Goal: Task Accomplishment & Management: Use online tool/utility

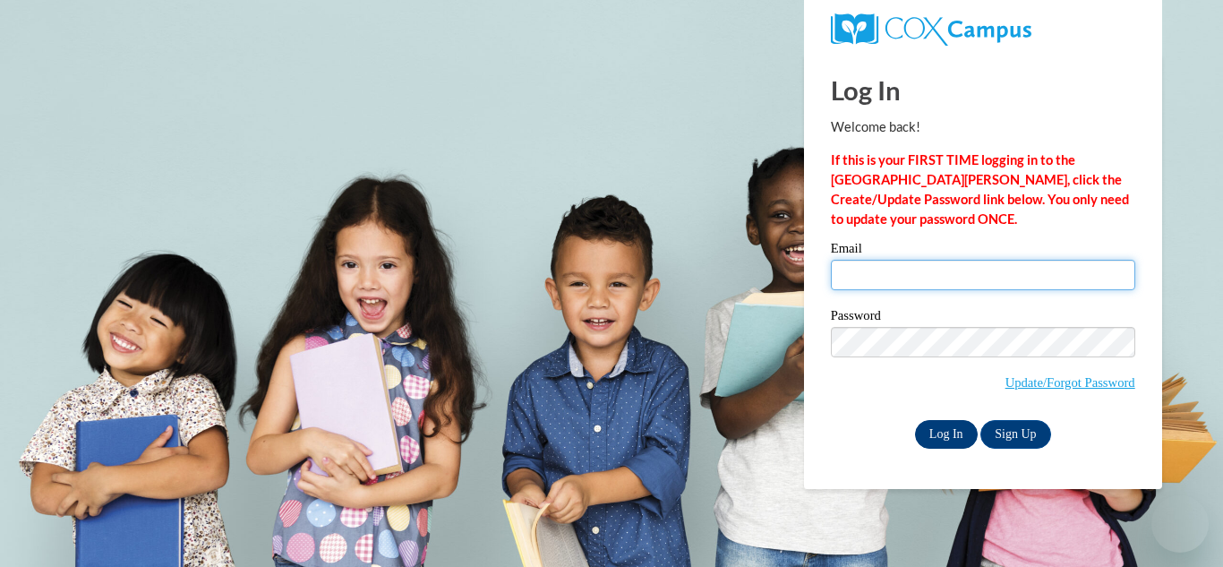
type input "arosebud74@gmail.com"
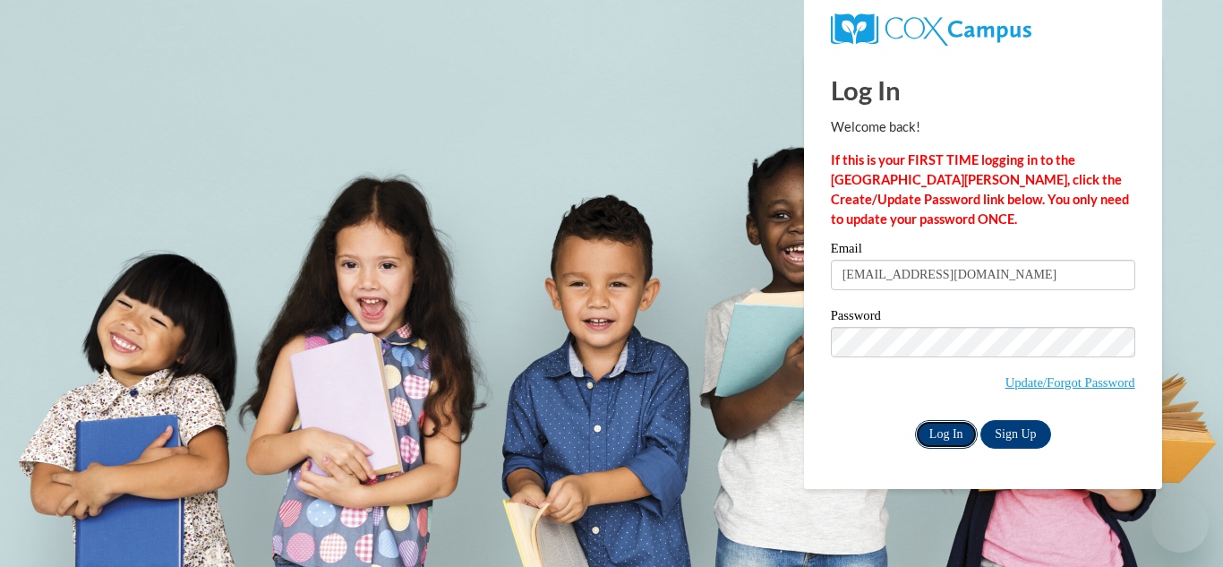
click at [941, 428] on input "Log In" at bounding box center [946, 434] width 63 height 29
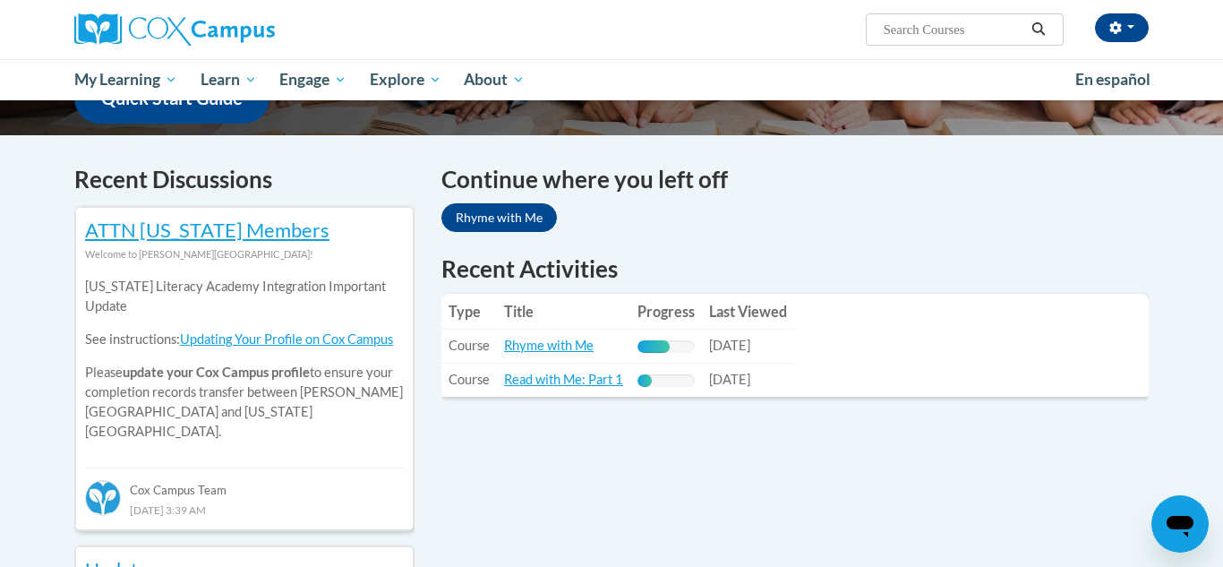
scroll to position [490, 0]
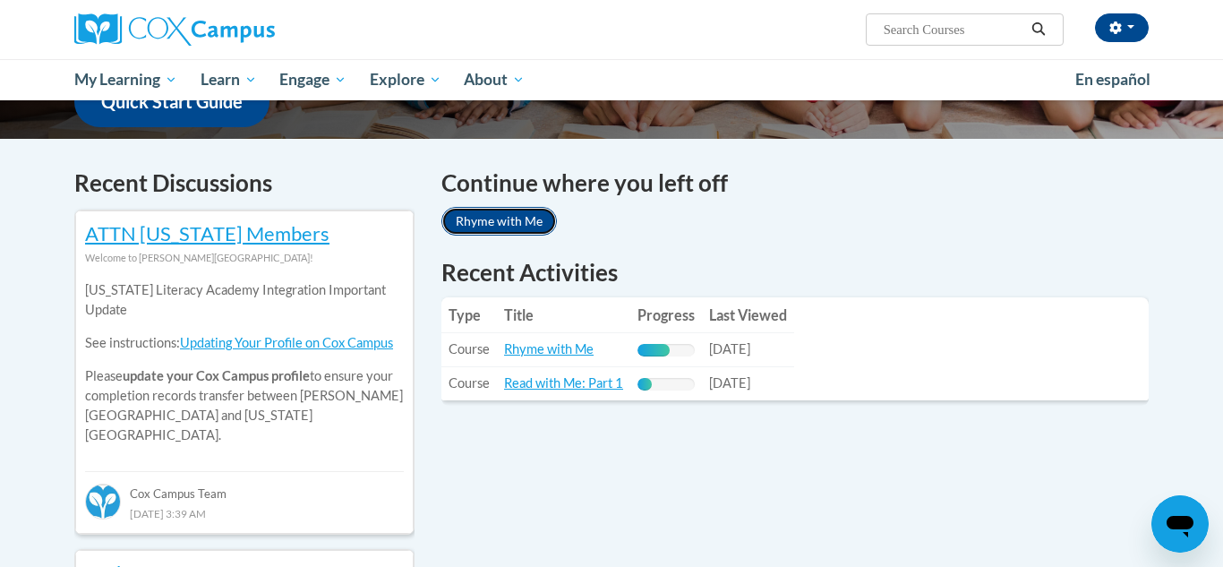
click at [477, 222] on link "Rhyme with Me" at bounding box center [500, 221] width 116 height 29
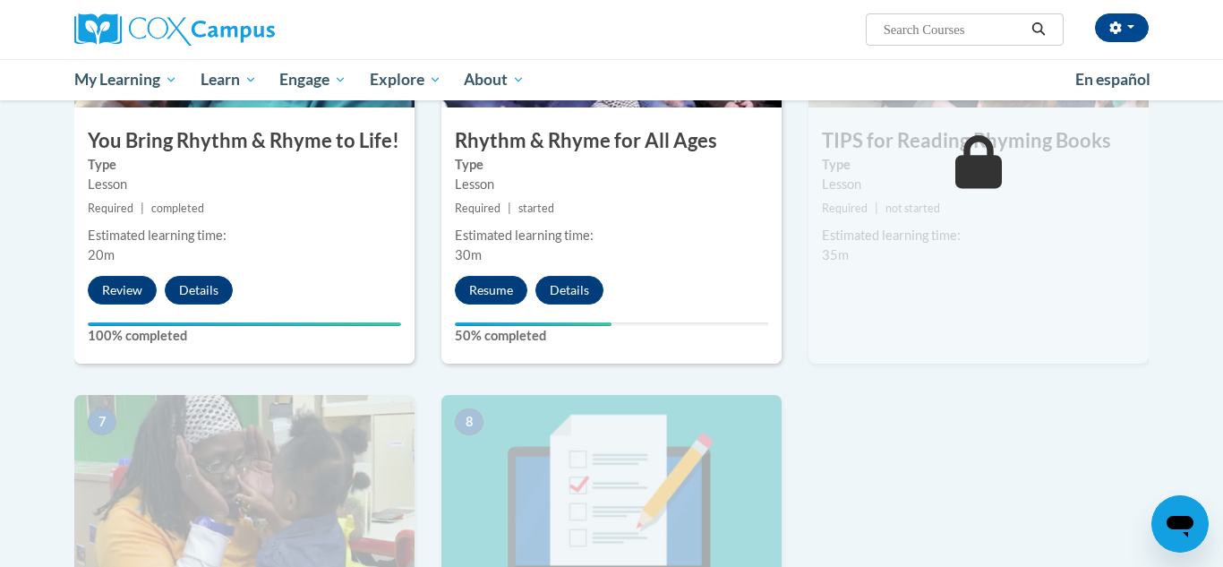
scroll to position [1066, 0]
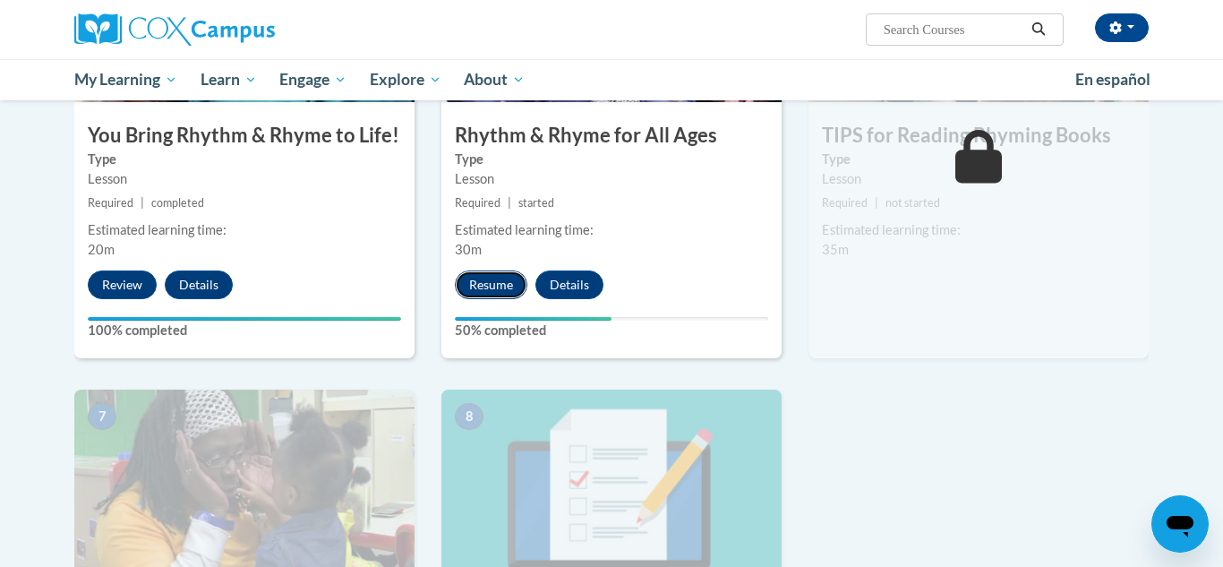
click at [492, 288] on button "Resume" at bounding box center [491, 284] width 73 height 29
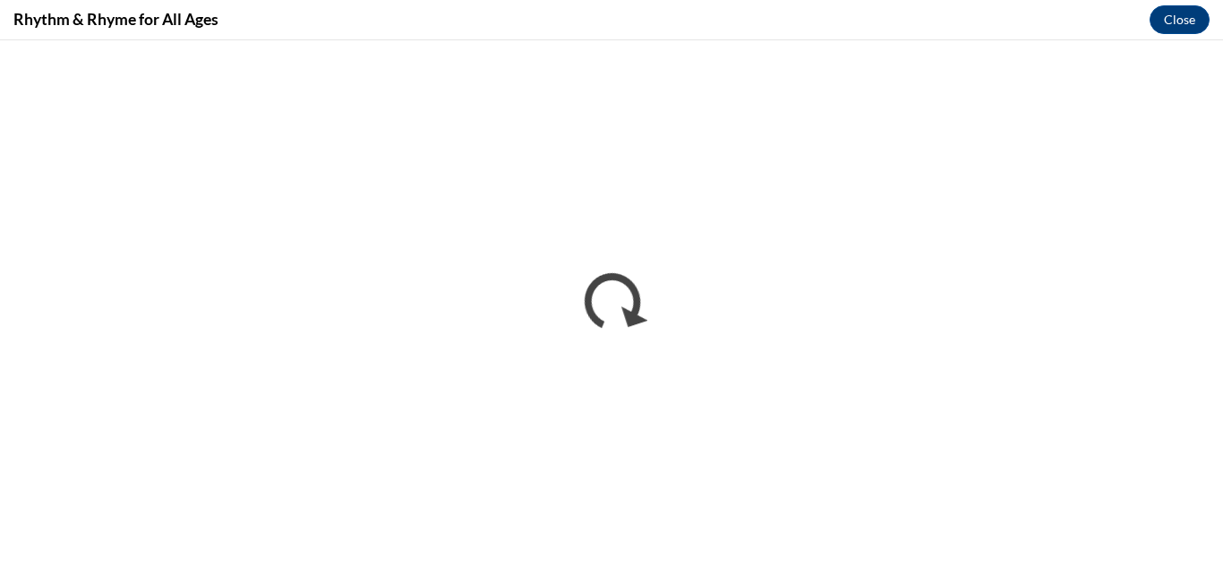
scroll to position [0, 0]
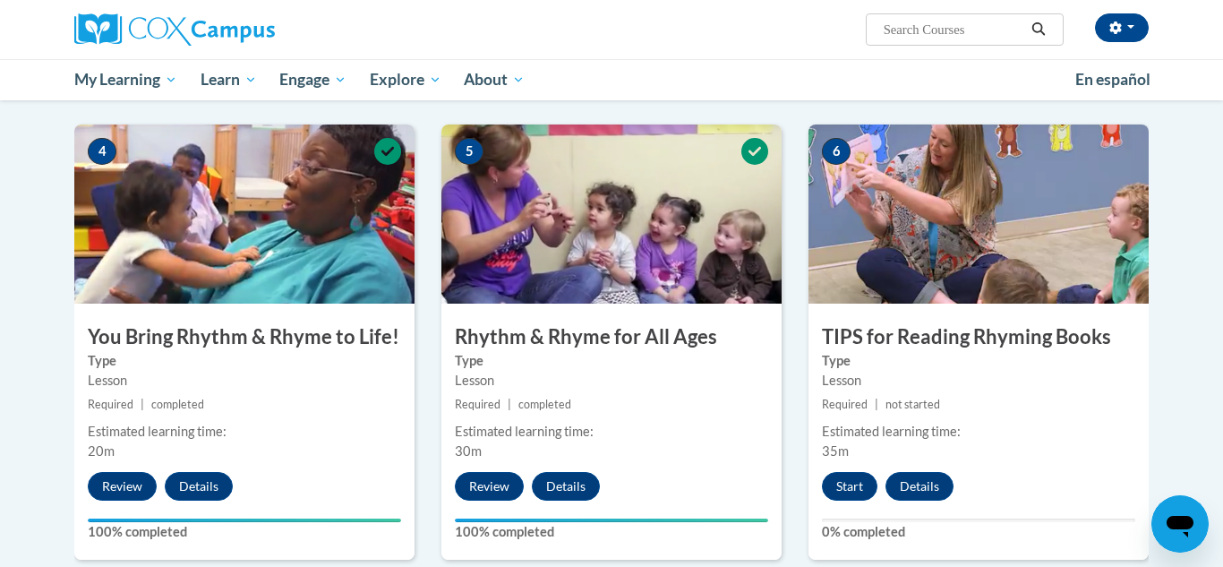
scroll to position [928, 0]
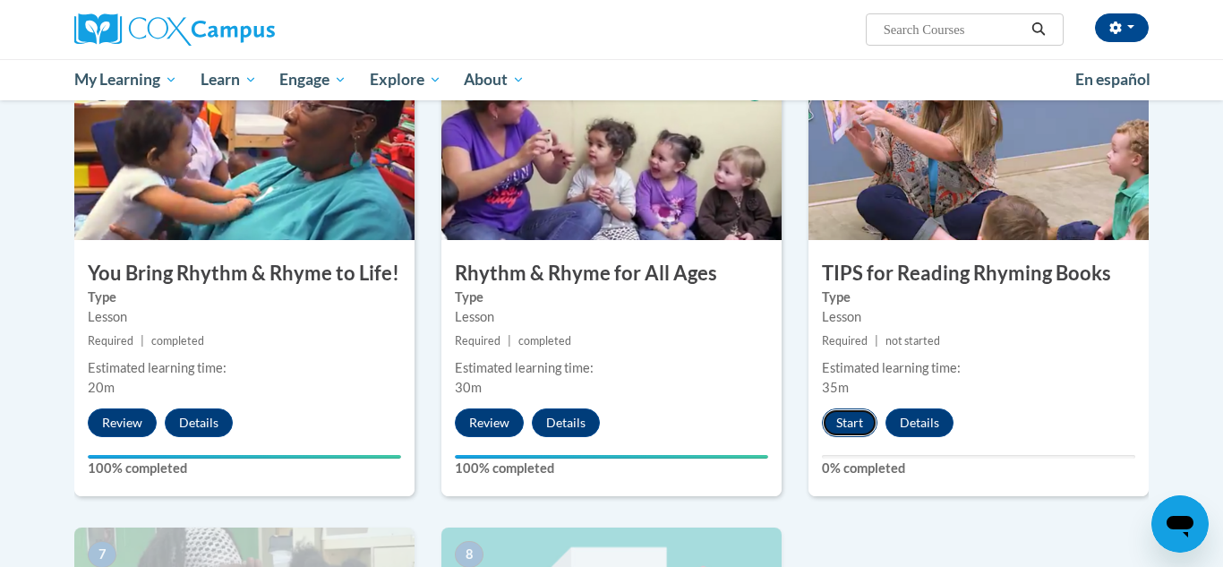
click at [854, 427] on button "Start" at bounding box center [850, 422] width 56 height 29
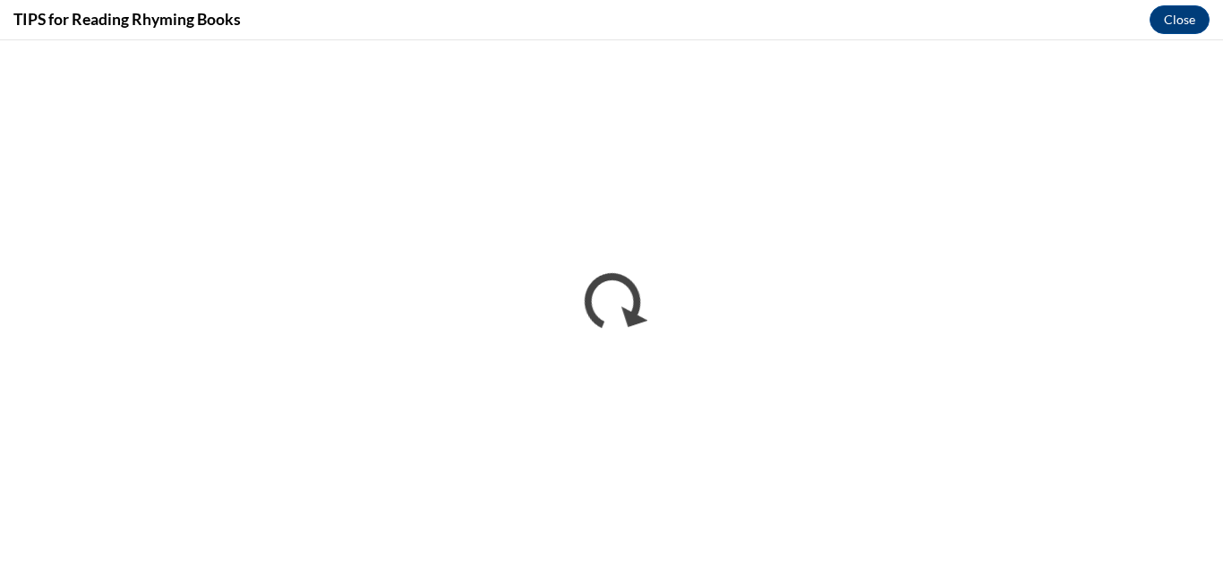
scroll to position [0, 0]
